Goal: Task Accomplishment & Management: Use online tool/utility

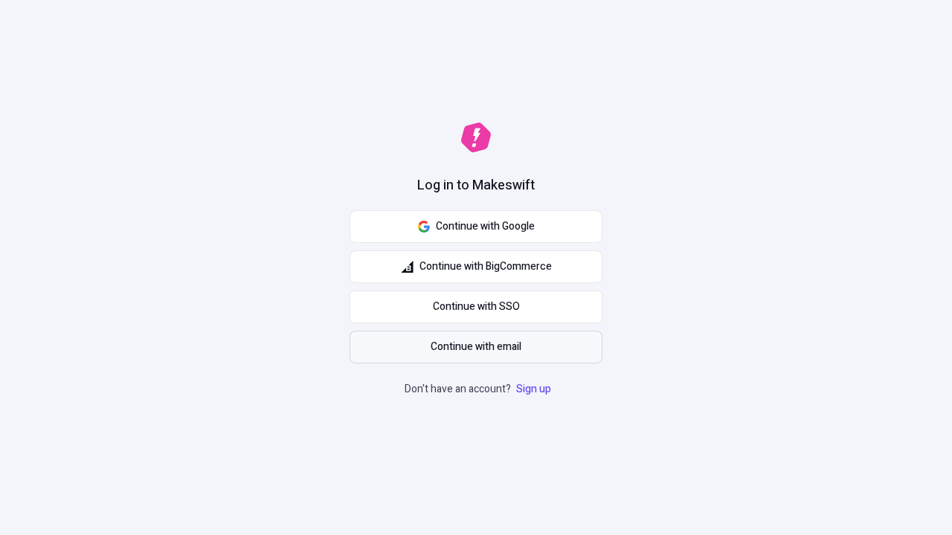
click at [476, 347] on span "Continue with email" at bounding box center [476, 347] width 91 height 16
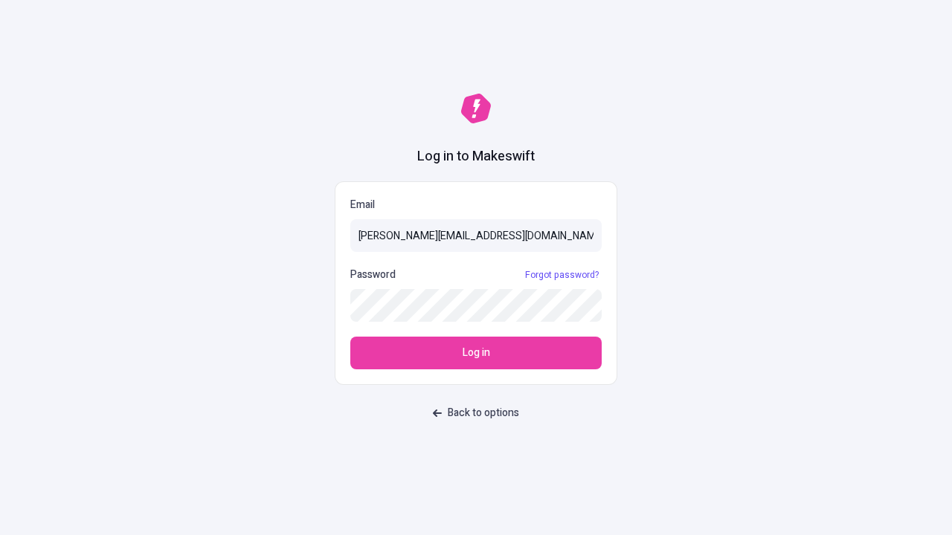
type input "sasha+test-ui@makeswift.com"
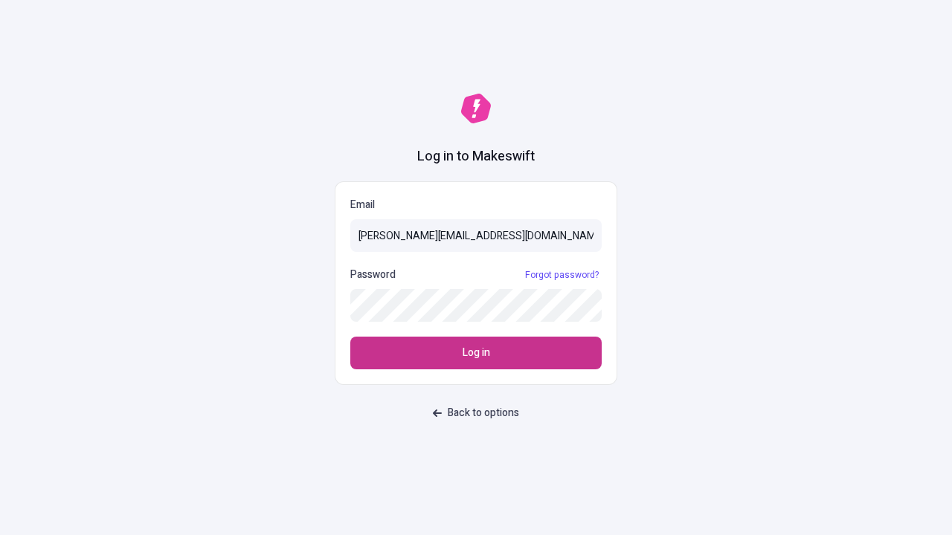
click at [476, 353] on span "Log in" at bounding box center [477, 353] width 28 height 16
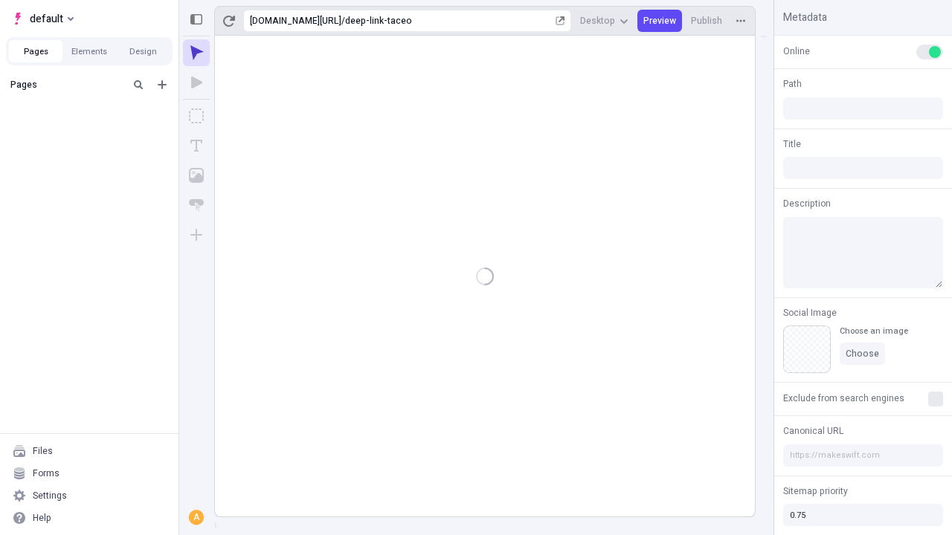
type input "/deep-link-taceo"
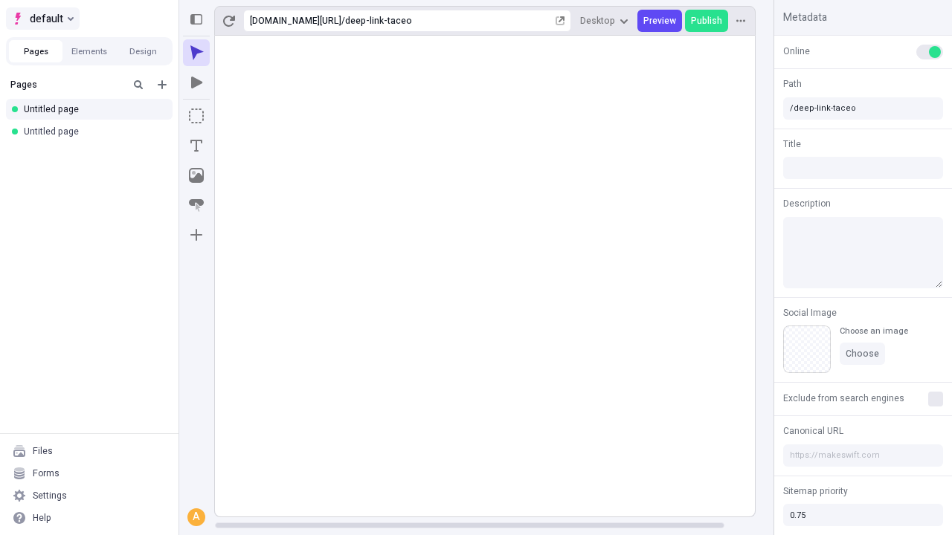
click at [42, 19] on span "default" at bounding box center [46, 19] width 33 height 18
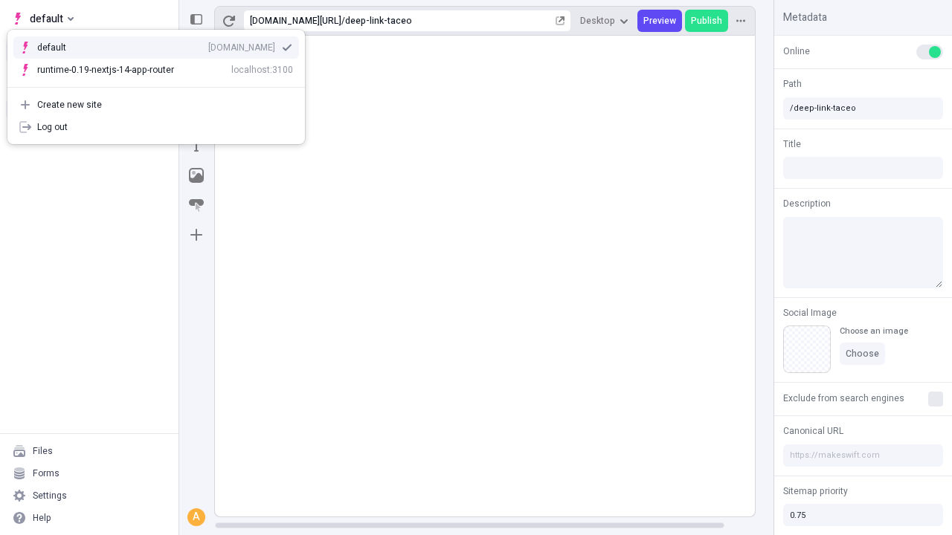
click at [208, 45] on div "qee9k4dy7d.staging.makeswift.site" at bounding box center [241, 48] width 67 height 12
click at [162, 85] on icon "Add new" at bounding box center [162, 84] width 9 height 9
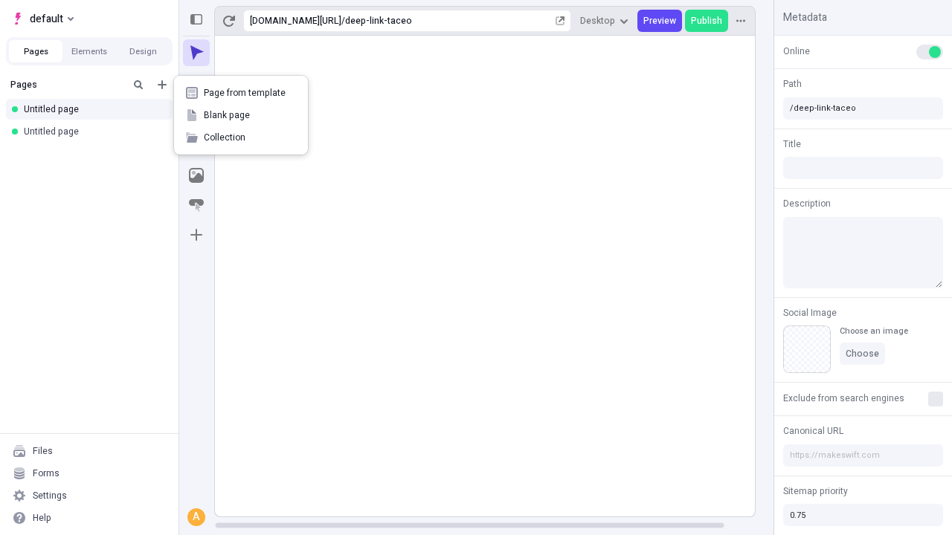
click at [241, 115] on span "Blank page" at bounding box center [250, 115] width 92 height 12
type input "/deep-link-absconditus"
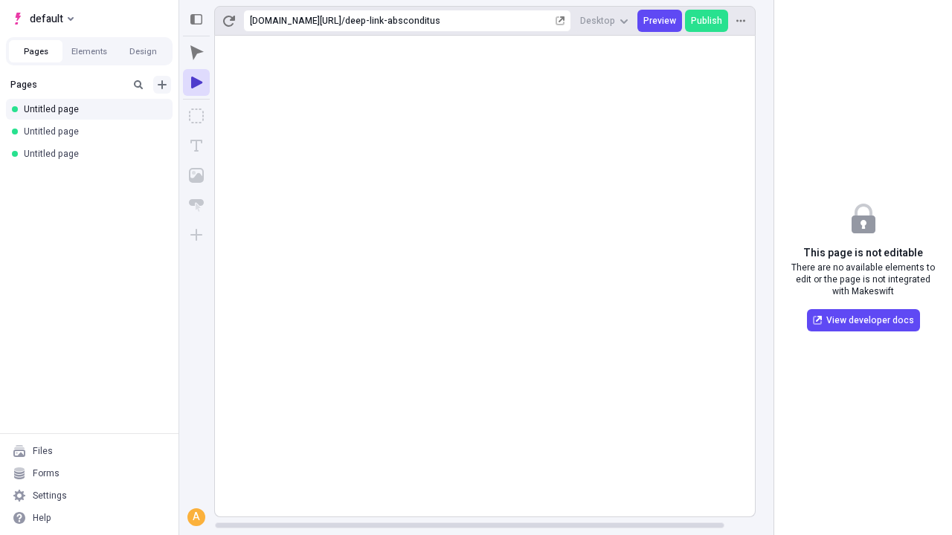
click at [162, 85] on icon "Add new" at bounding box center [162, 84] width 9 height 9
click at [238, 115] on span "Blank page" at bounding box center [250, 115] width 92 height 12
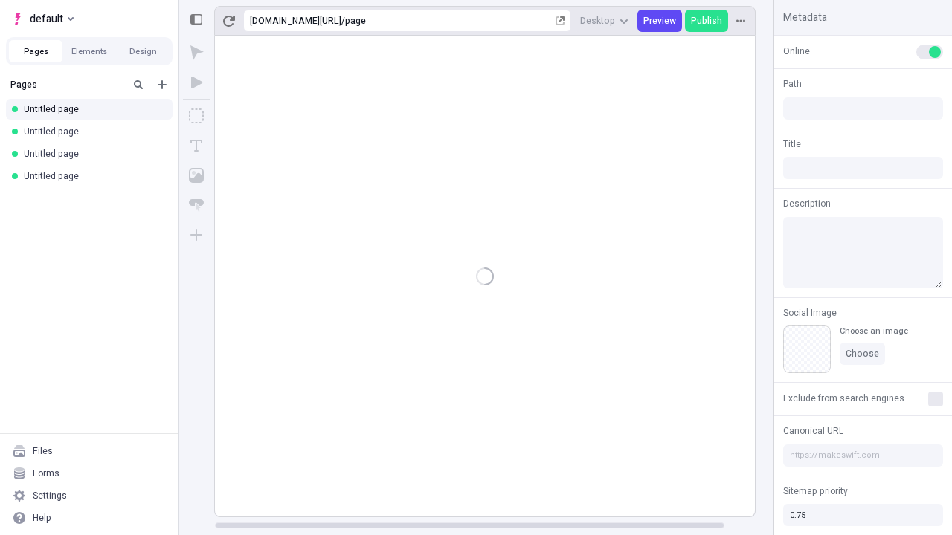
type input "/page"
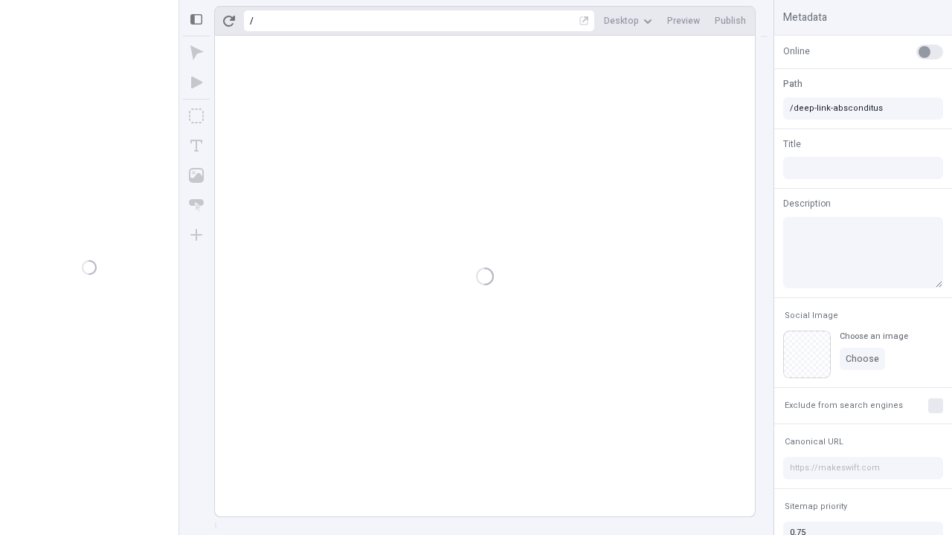
type input "/deep-link-absconditus"
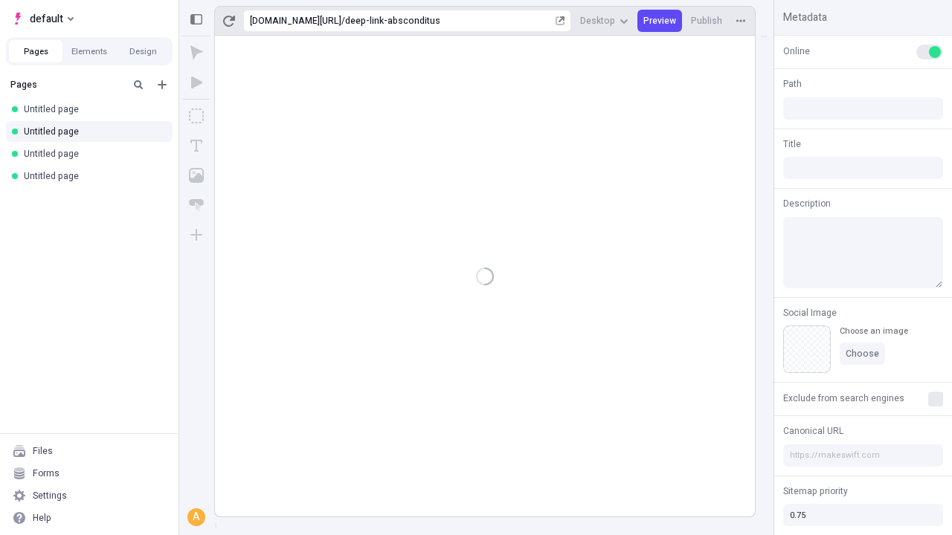
type input "/deep-link-absconditus"
